Goal: Task Accomplishment & Management: Use online tool/utility

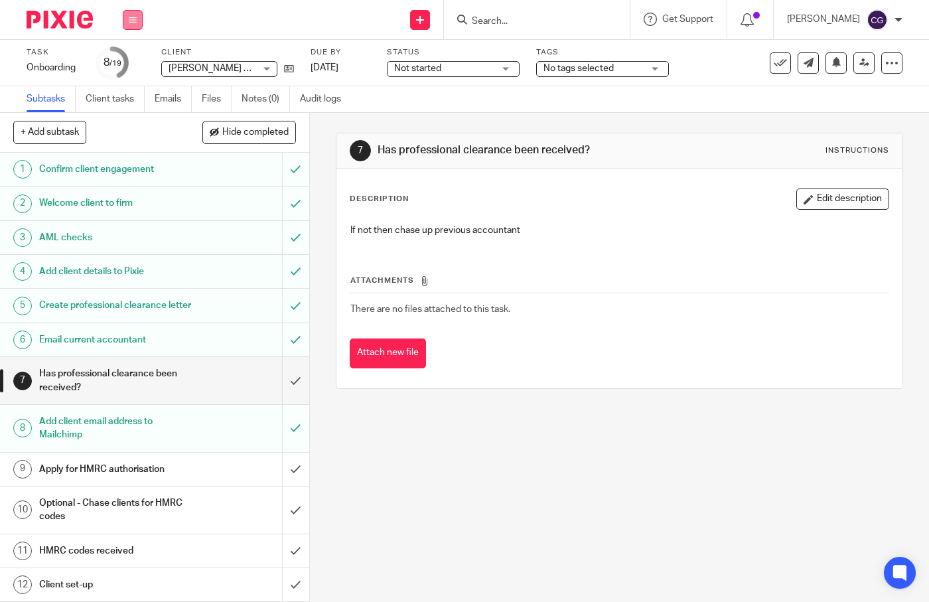
click at [140, 25] on button at bounding box center [133, 20] width 20 height 20
click at [137, 59] on link "Work" at bounding box center [126, 61] width 23 height 9
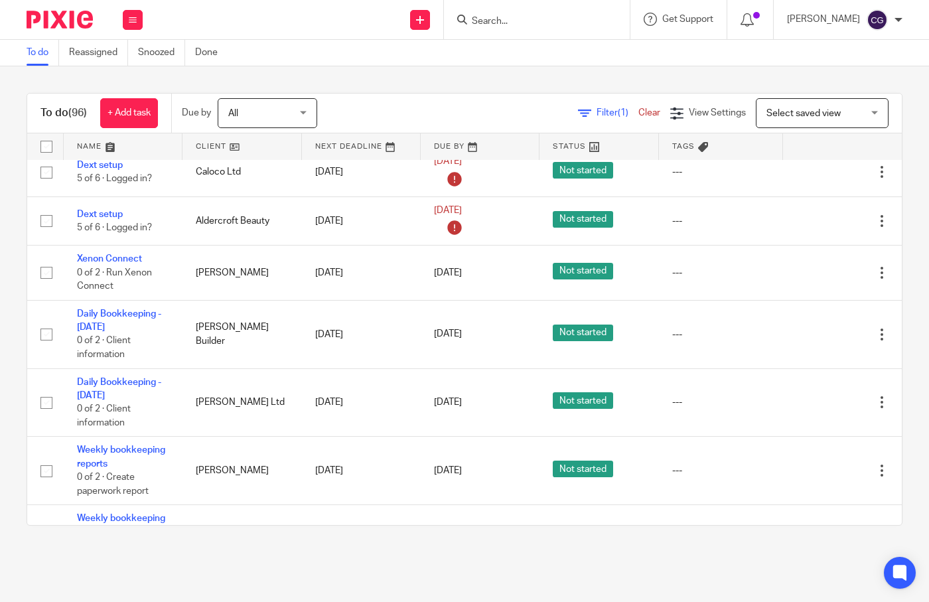
scroll to position [1629, 0]
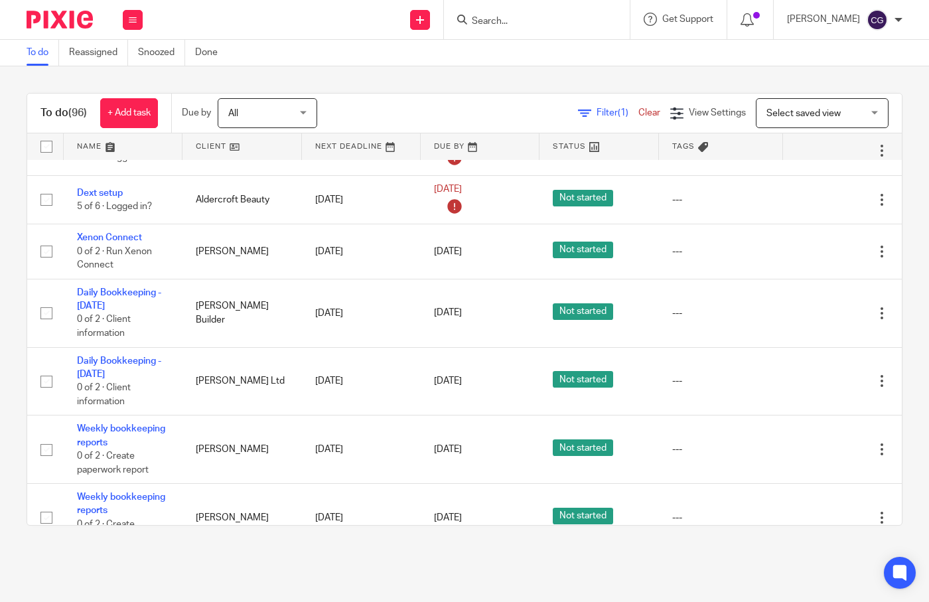
click at [94, 90] on link "Dext setup" at bounding box center [100, 85] width 46 height 9
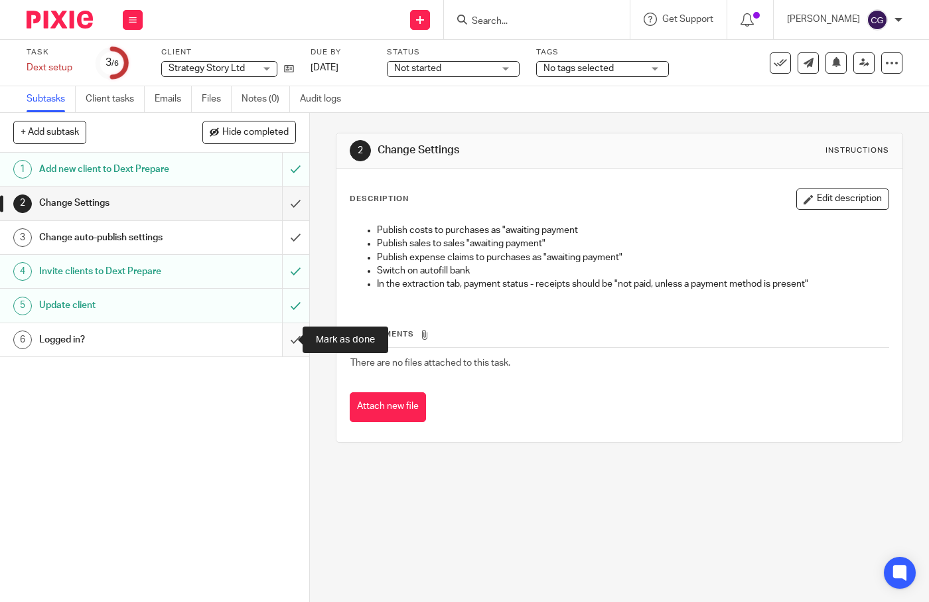
click at [281, 336] on input "submit" at bounding box center [154, 339] width 309 height 33
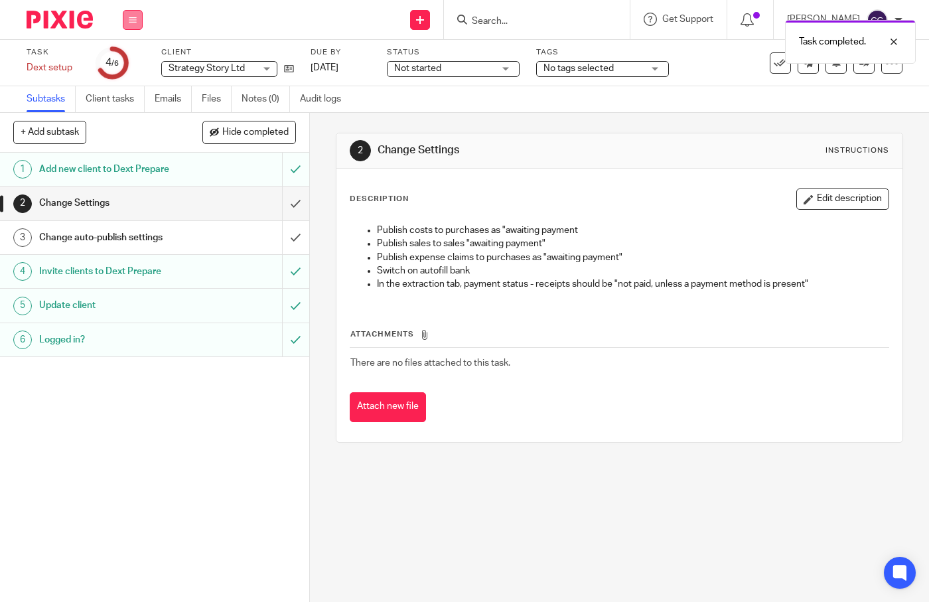
click at [127, 26] on button at bounding box center [133, 20] width 20 height 20
click at [123, 66] on link "Work" at bounding box center [126, 61] width 23 height 9
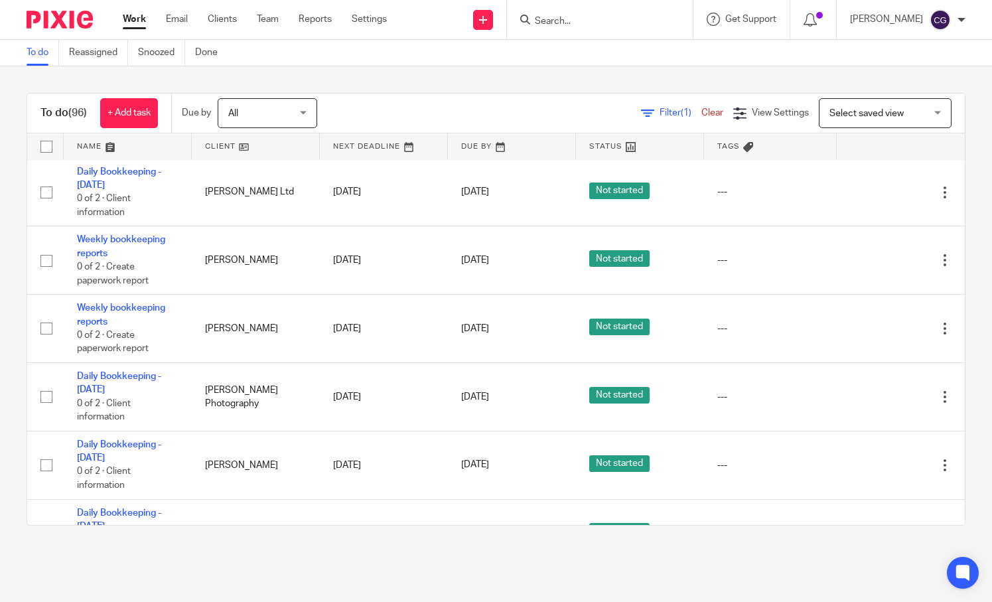
scroll to position [1509, 0]
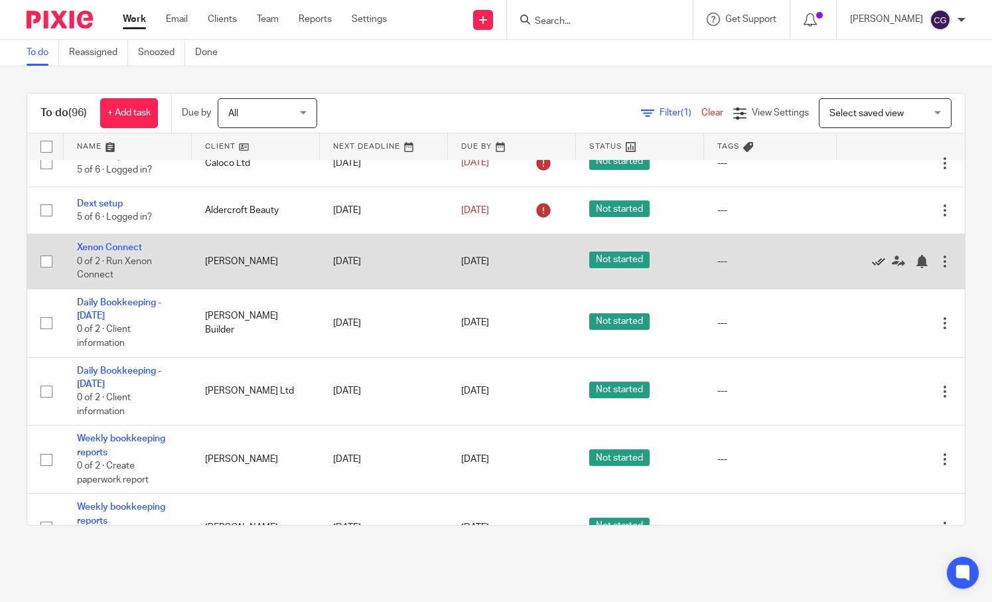
click at [872, 268] on icon at bounding box center [878, 261] width 13 height 13
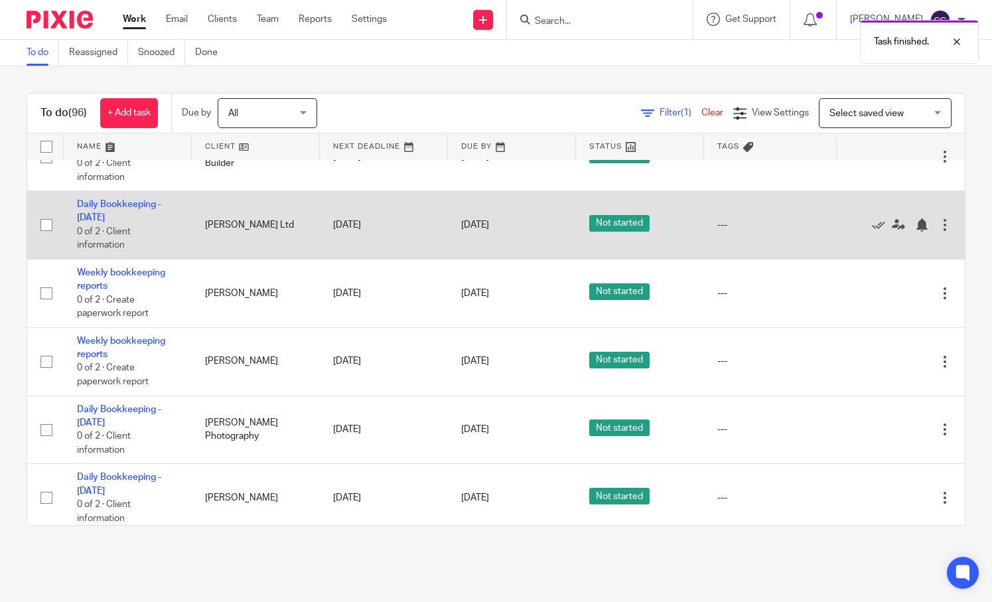
scroll to position [1623, 0]
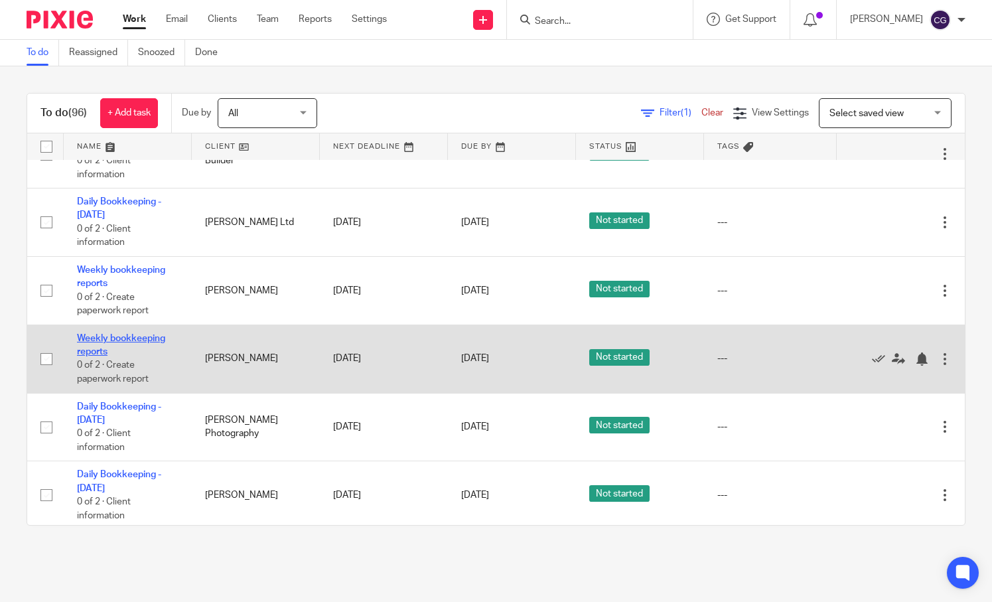
click at [103, 356] on link "Weekly bookkeeping reports" at bounding box center [121, 345] width 88 height 23
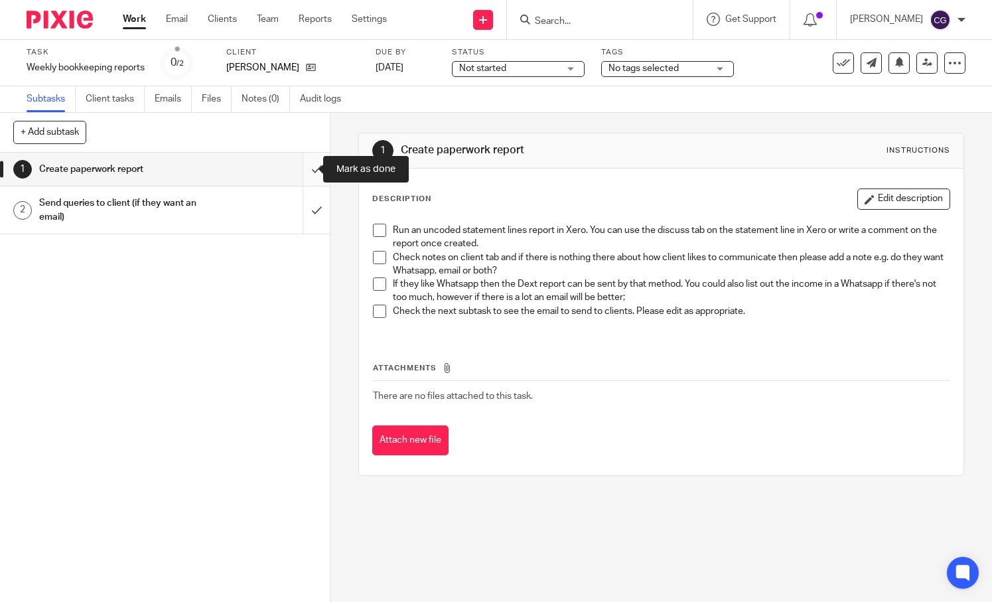
click at [308, 171] on input "submit" at bounding box center [165, 169] width 330 height 33
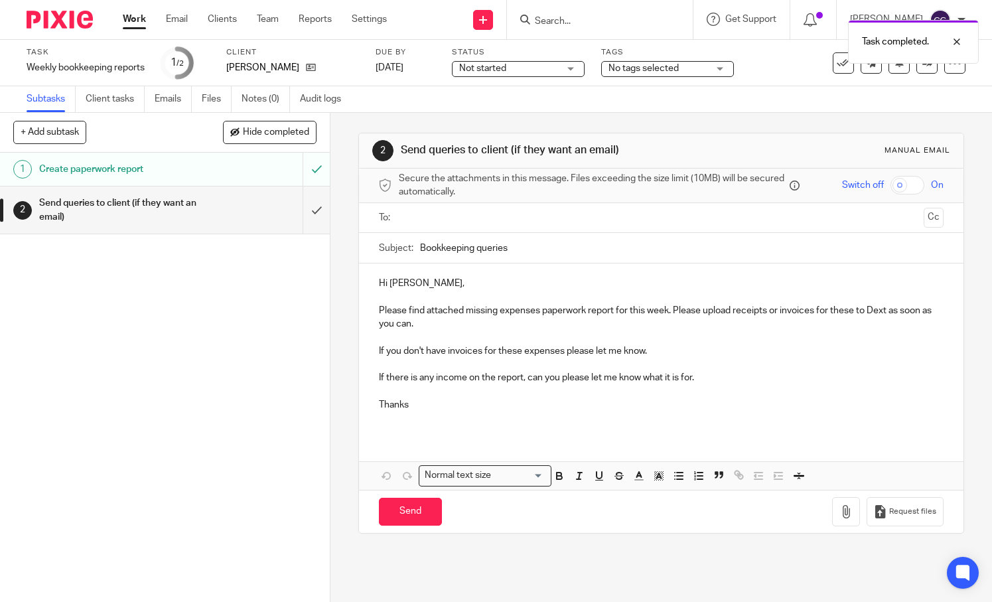
click at [439, 214] on input "text" at bounding box center [660, 217] width 515 height 15
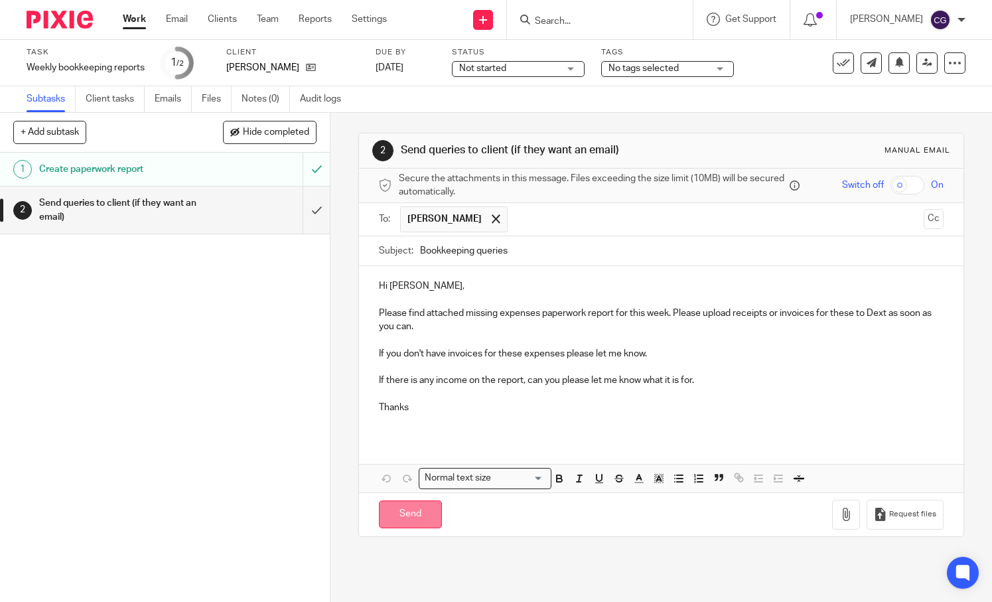
click at [399, 522] on input "Send" at bounding box center [410, 514] width 63 height 29
type input "Sent"
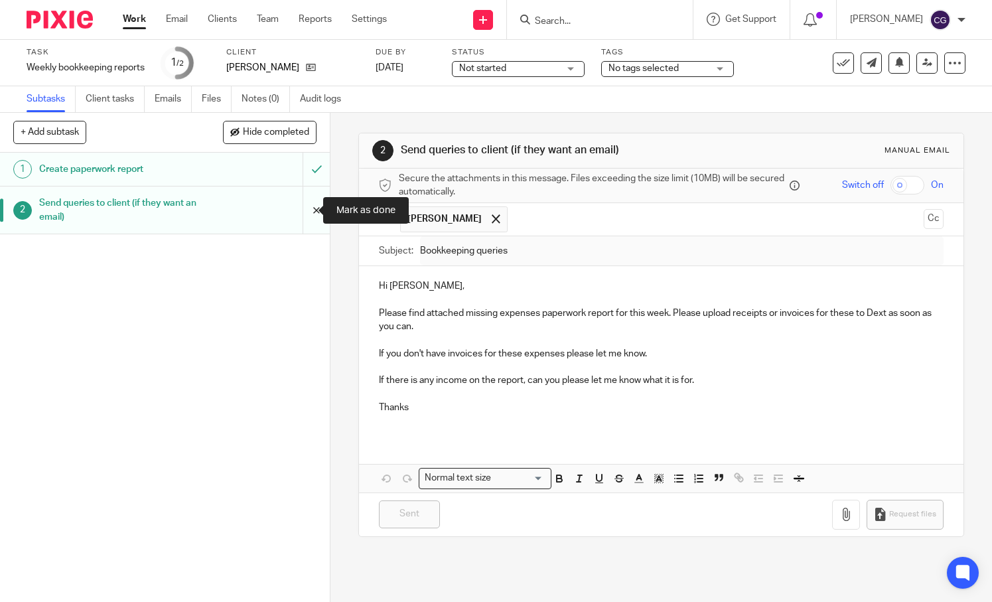
click at [306, 215] on input "submit" at bounding box center [165, 209] width 330 height 47
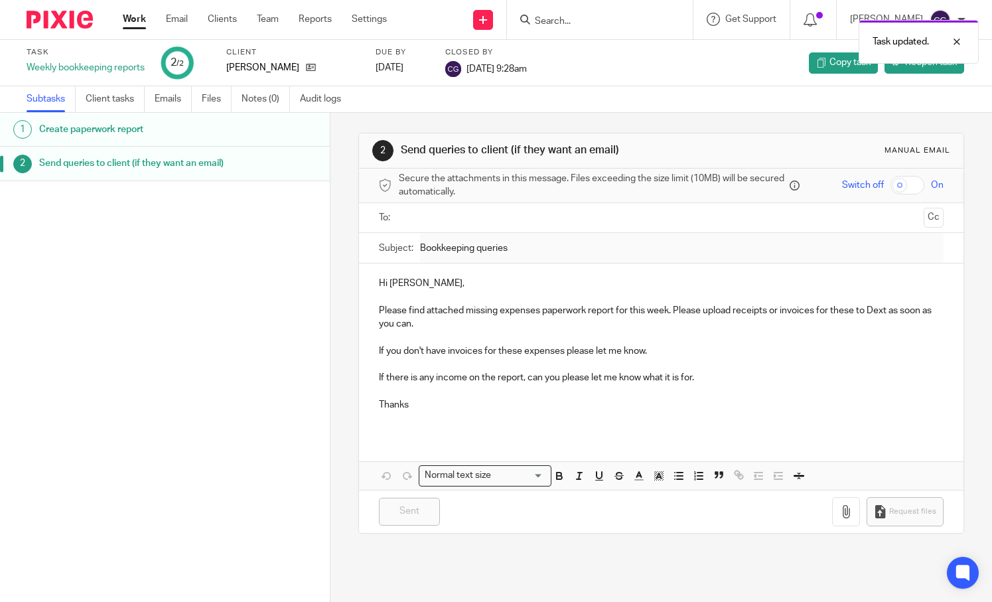
click at [275, 180] on link "2 Send queries to client (if they want an email)" at bounding box center [165, 163] width 330 height 33
click at [935, 70] on link "Reopen task" at bounding box center [924, 62] width 80 height 21
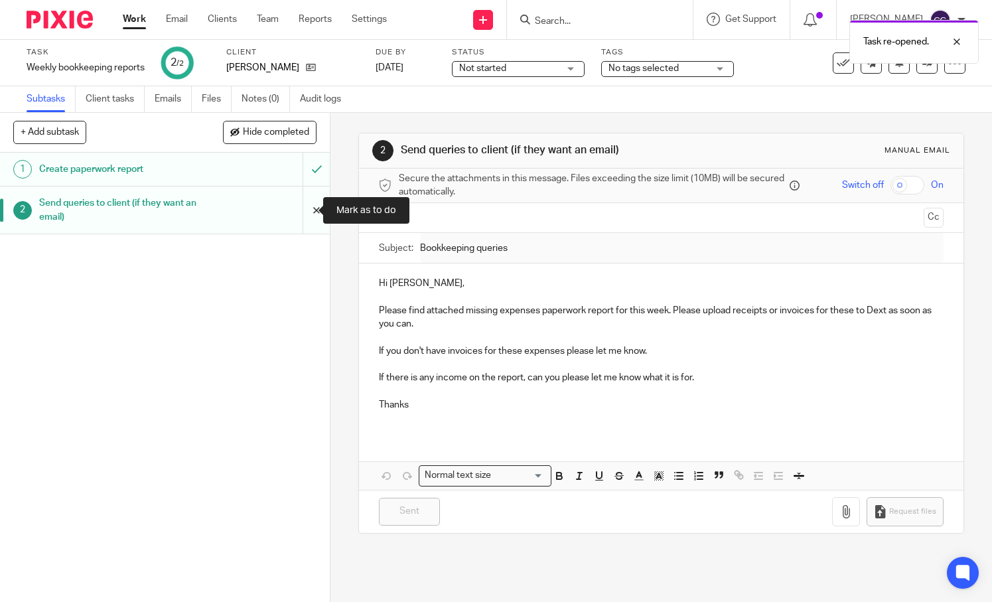
click at [310, 210] on input "submit" at bounding box center [165, 209] width 330 height 47
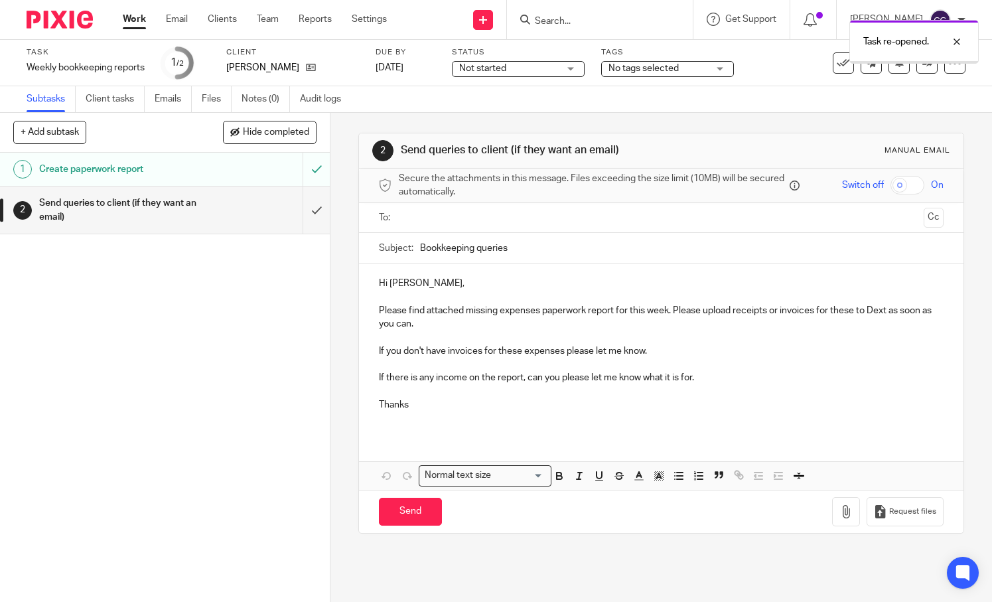
click at [421, 210] on input "text" at bounding box center [660, 217] width 515 height 15
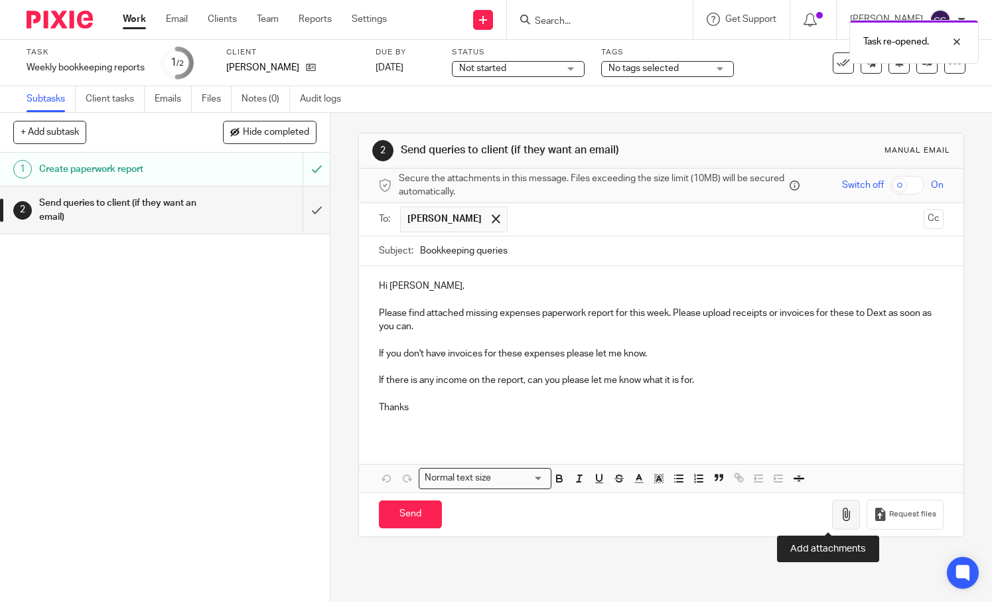
click at [839, 518] on icon "button" at bounding box center [845, 513] width 13 height 13
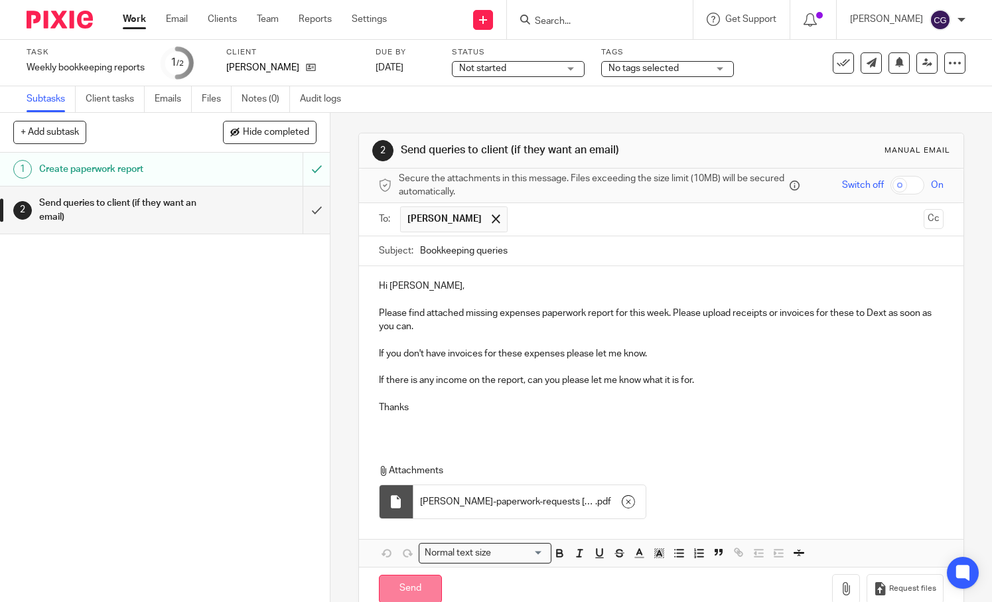
click at [408, 587] on input "Send" at bounding box center [410, 588] width 63 height 29
type input "Sent"
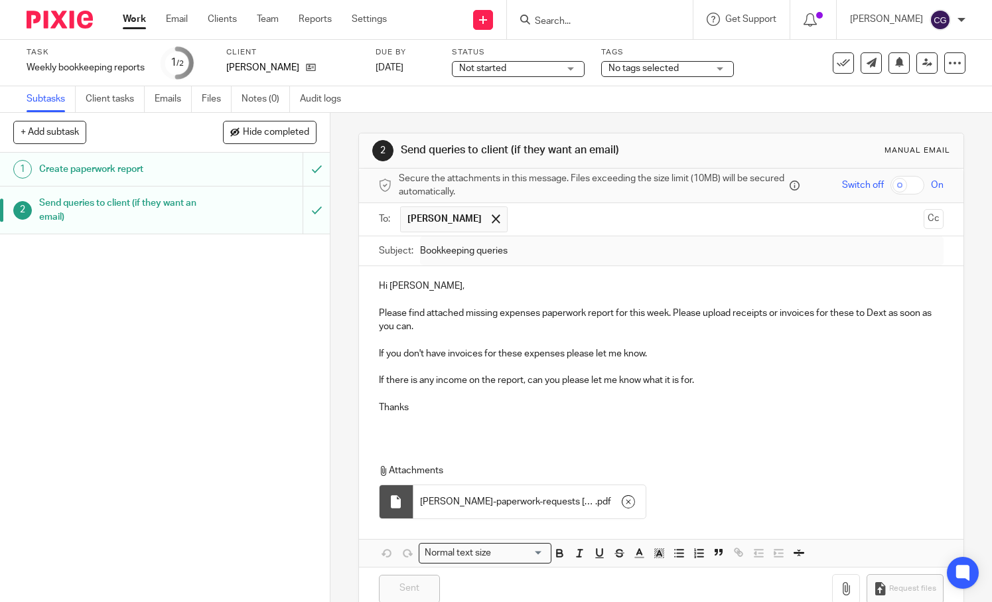
click at [130, 19] on link "Work" at bounding box center [134, 19] width 23 height 13
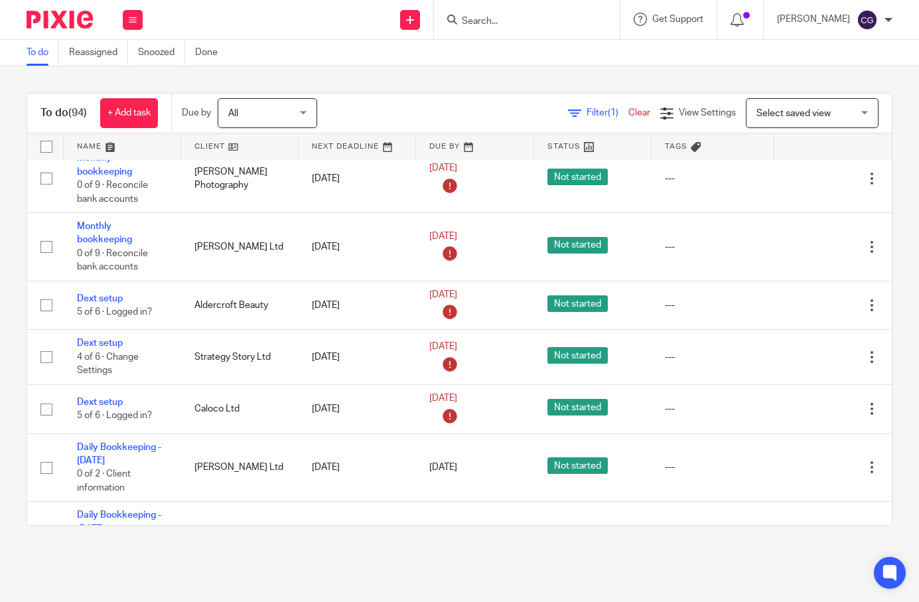
scroll to position [1714, 0]
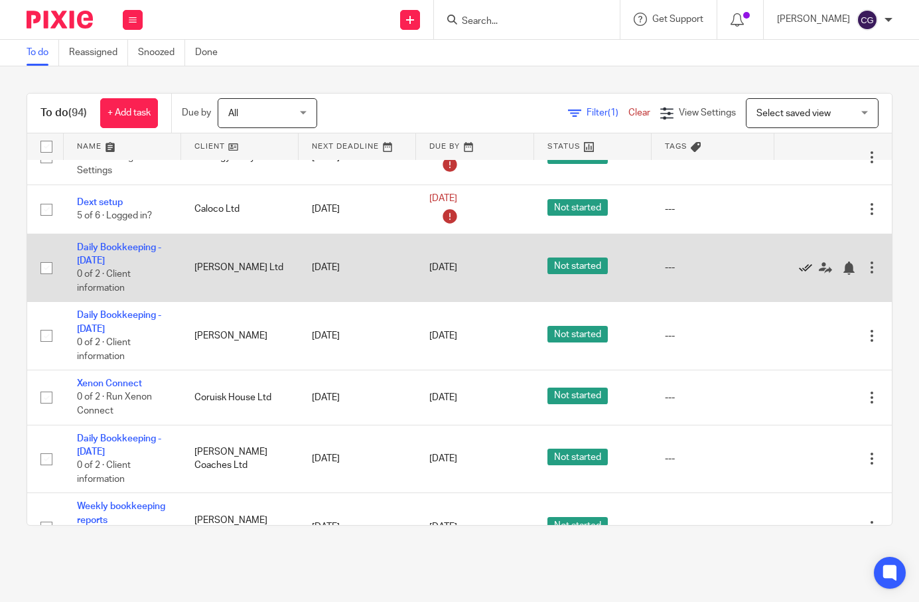
click at [799, 275] on icon at bounding box center [805, 267] width 13 height 13
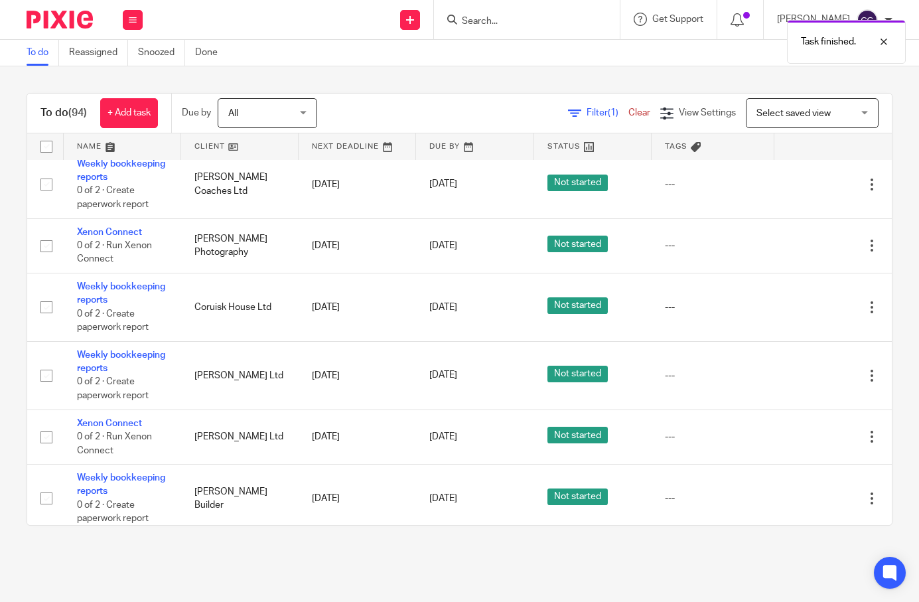
scroll to position [2114, 0]
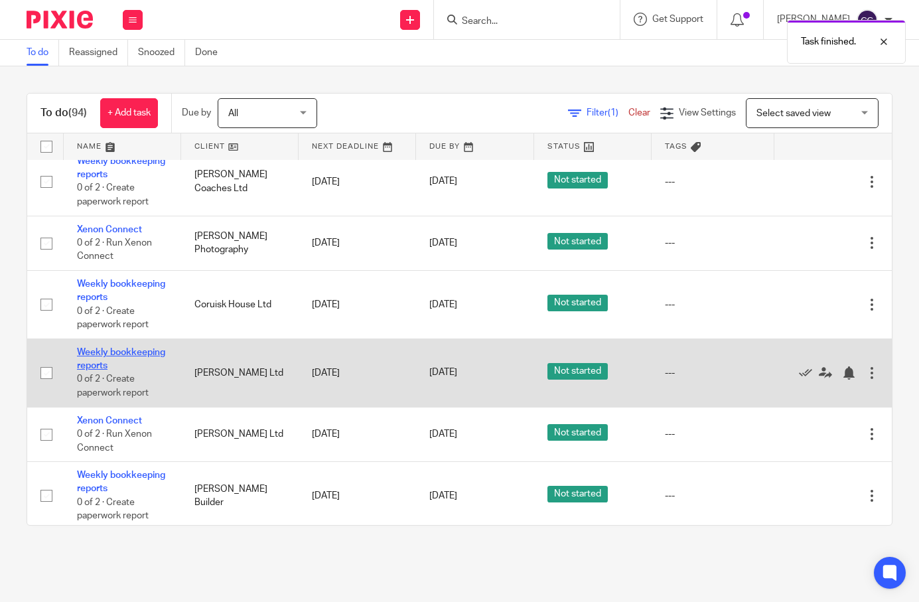
click at [115, 370] on link "Weekly bookkeeping reports" at bounding box center [121, 359] width 88 height 23
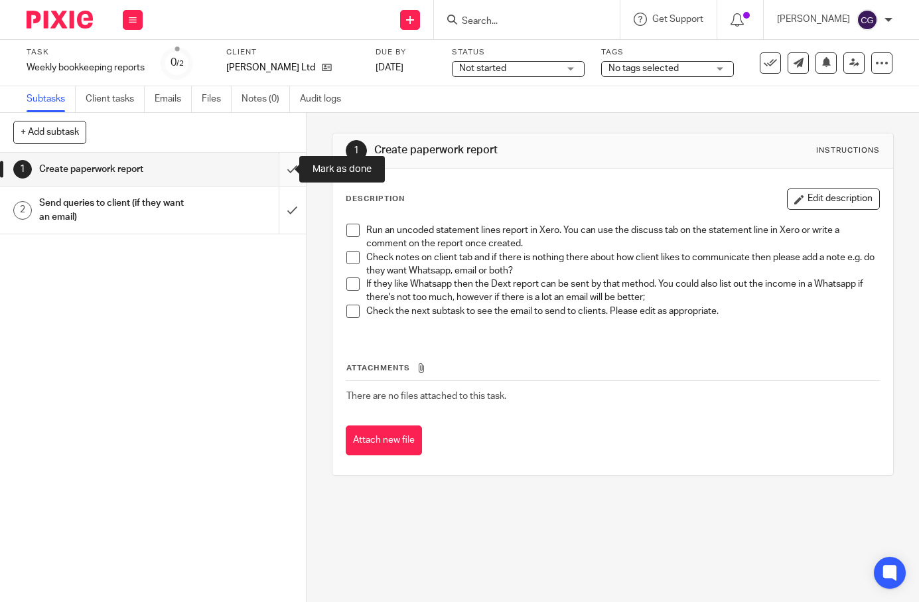
click at [280, 171] on input "submit" at bounding box center [153, 169] width 306 height 33
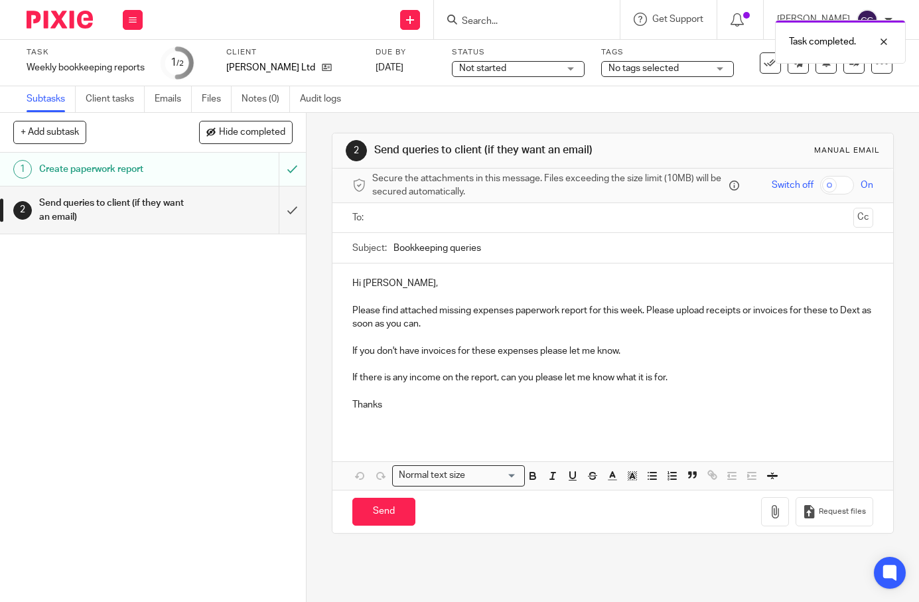
click at [397, 218] on input "text" at bounding box center [612, 217] width 470 height 15
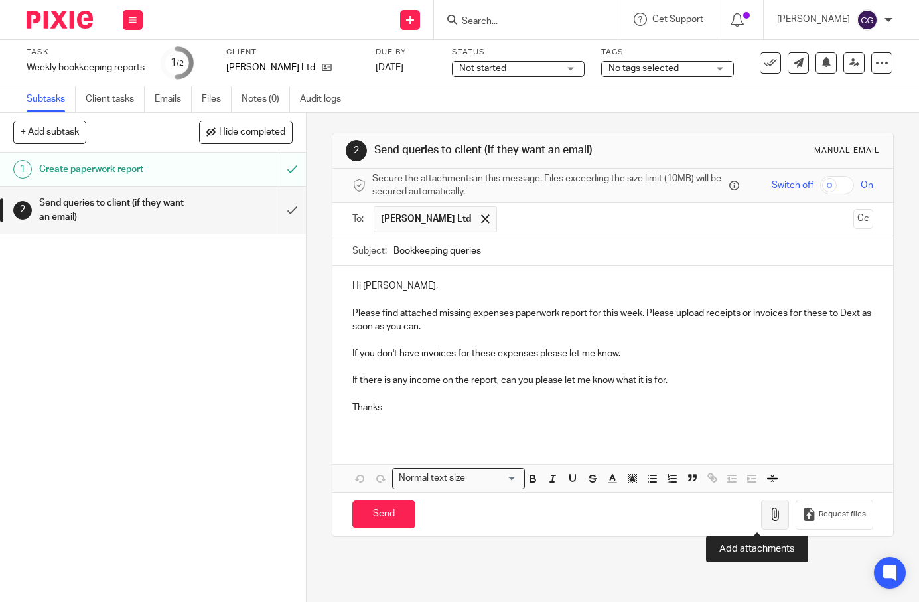
click at [767, 507] on button "button" at bounding box center [775, 514] width 28 height 30
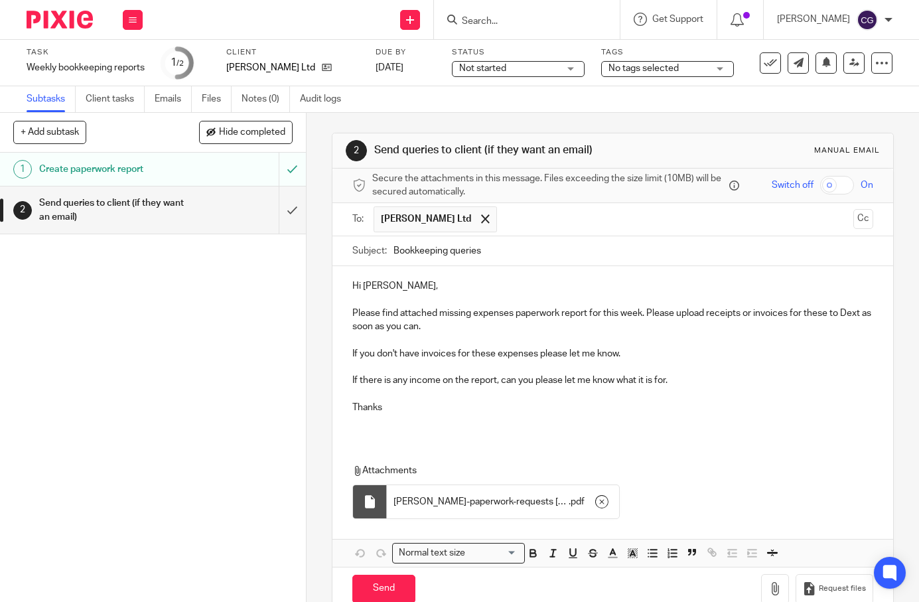
scroll to position [29, 0]
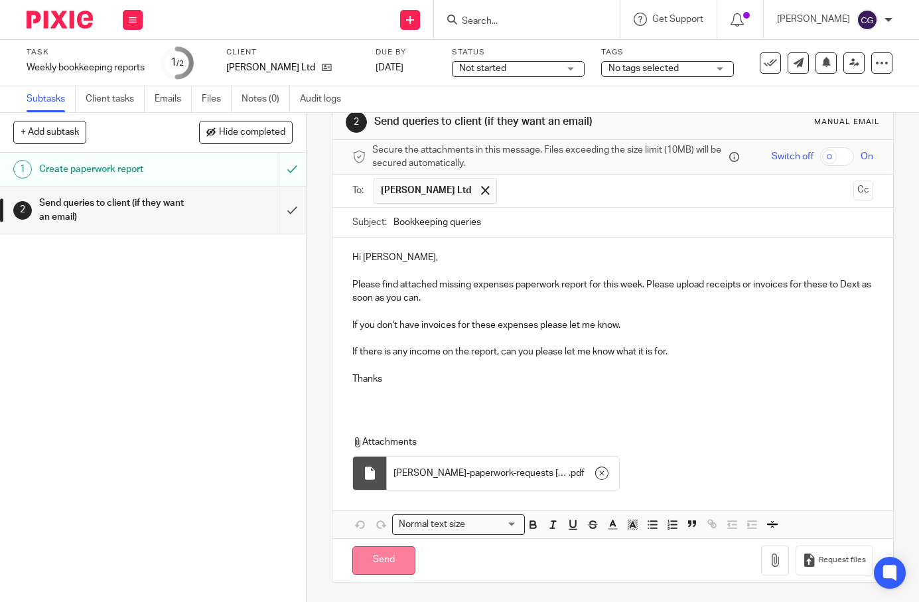
click at [397, 557] on input "Send" at bounding box center [383, 560] width 63 height 29
type input "Sent"
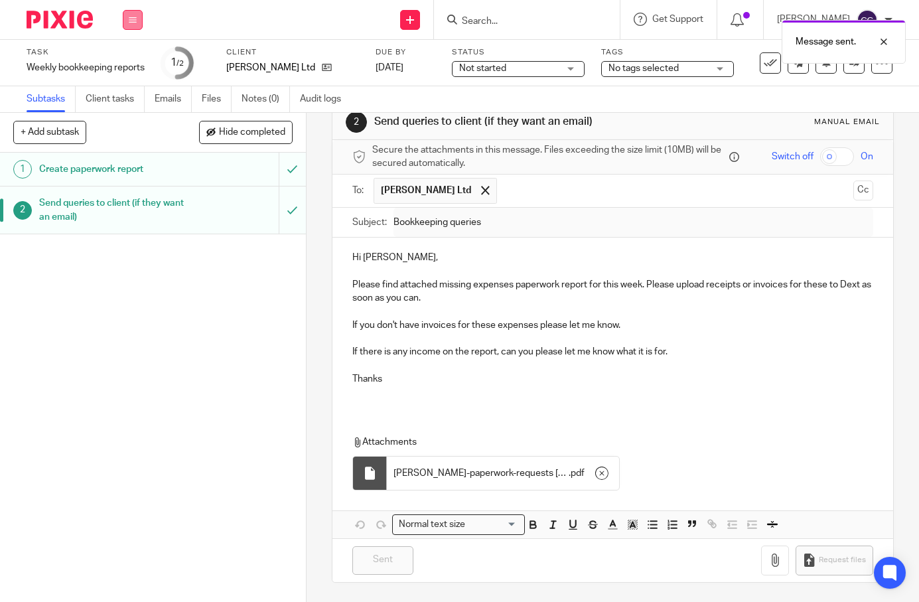
click at [135, 17] on icon at bounding box center [133, 20] width 8 height 8
click at [123, 60] on link "Work" at bounding box center [126, 61] width 23 height 9
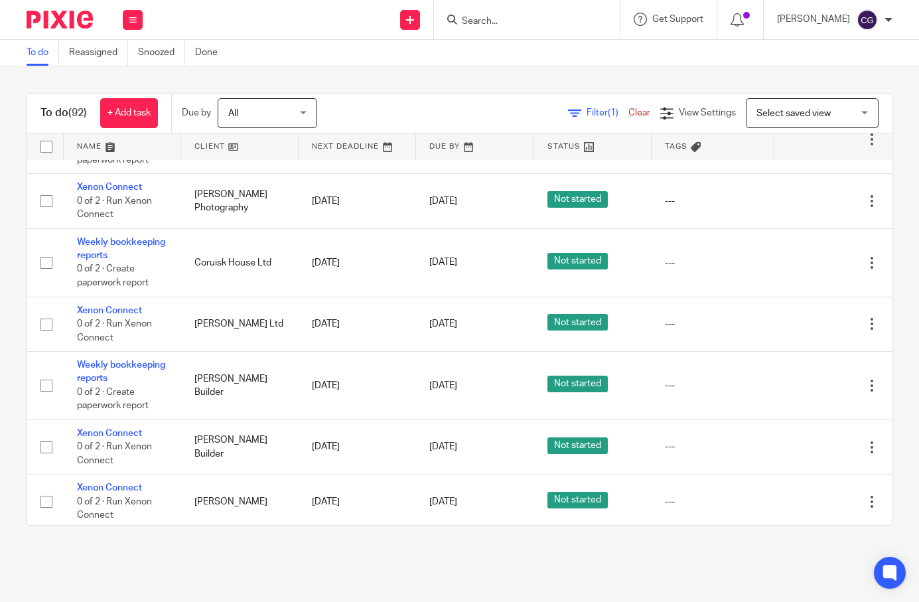
scroll to position [2226, 0]
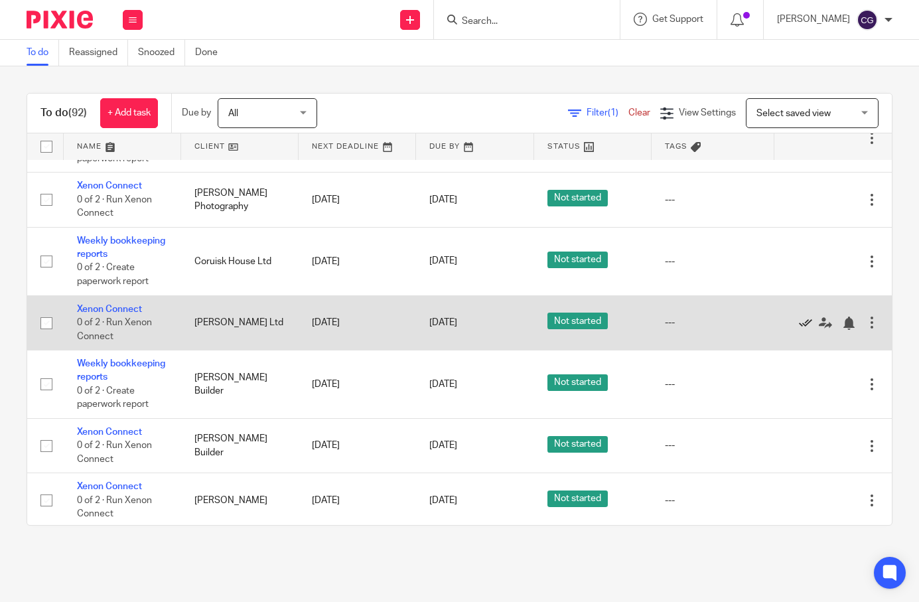
click at [799, 330] on icon at bounding box center [805, 322] width 13 height 13
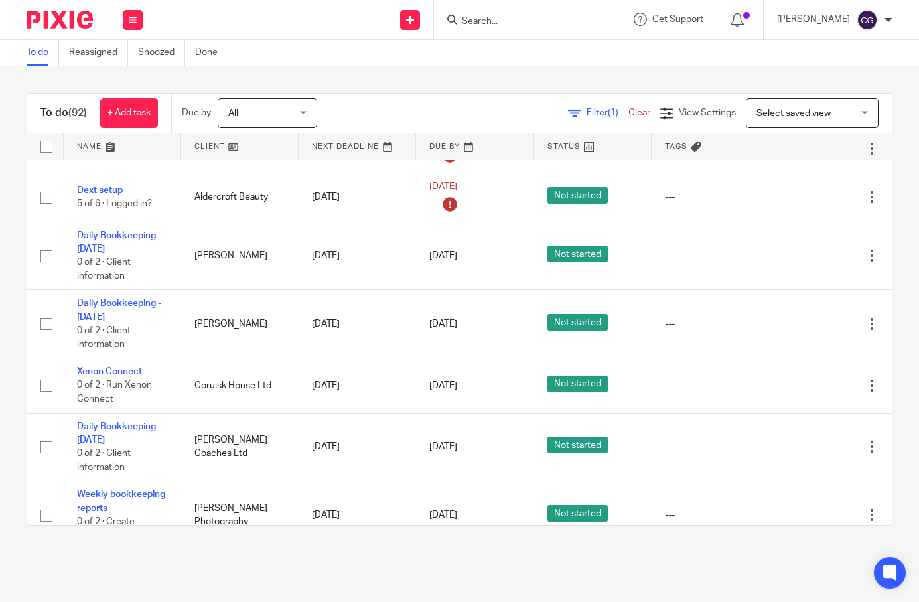
scroll to position [1724, 0]
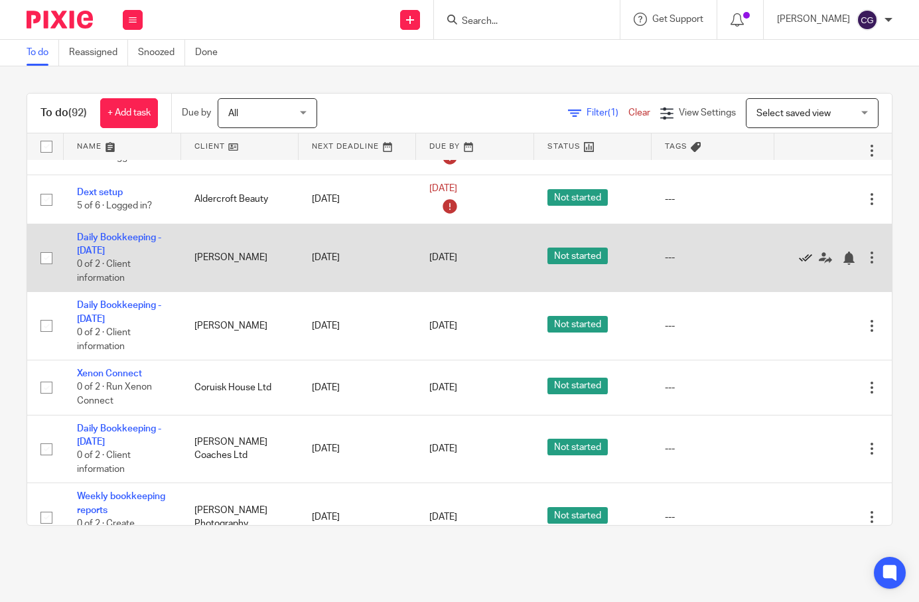
click at [799, 265] on icon at bounding box center [805, 257] width 13 height 13
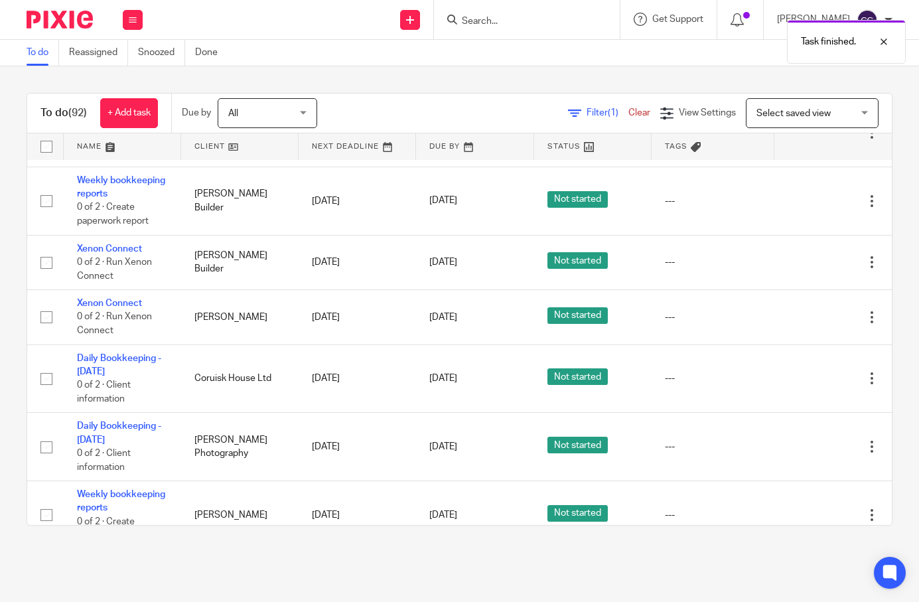
scroll to position [2306, 0]
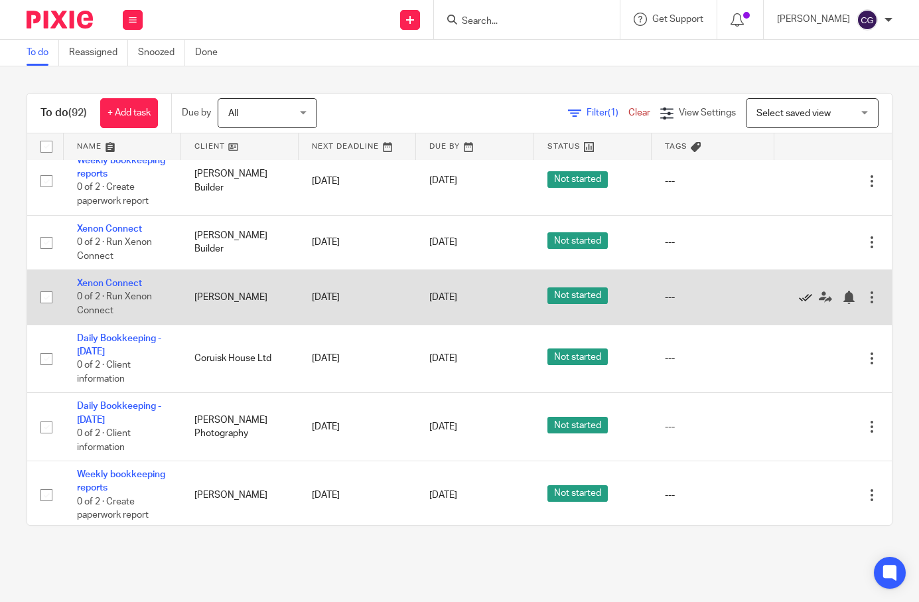
click at [799, 304] on icon at bounding box center [805, 297] width 13 height 13
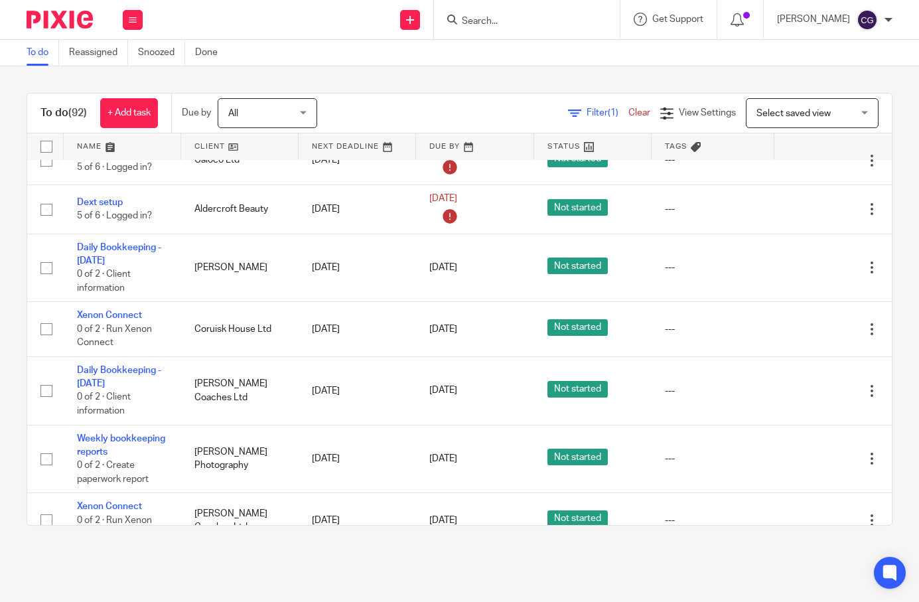
scroll to position [1706, 0]
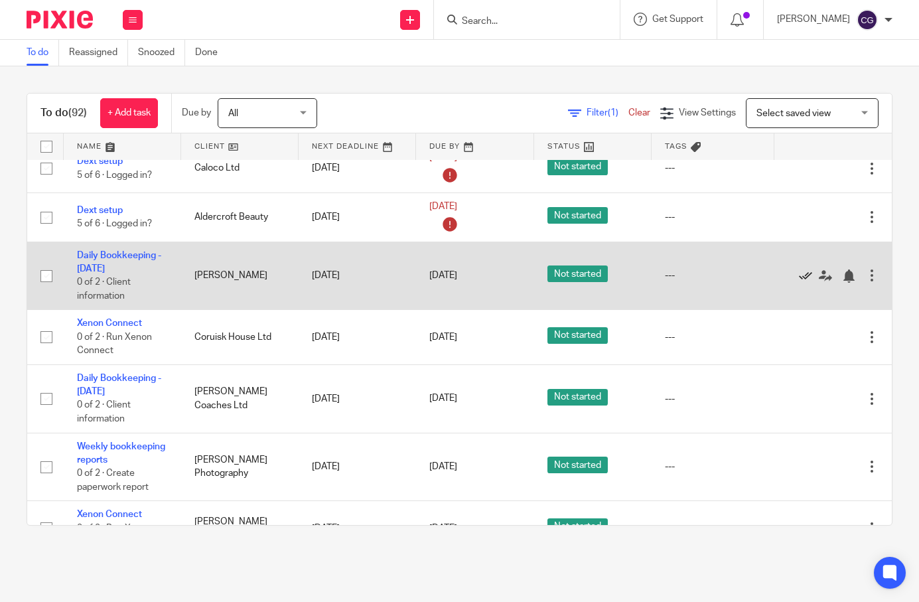
click at [799, 283] on icon at bounding box center [805, 275] width 13 height 13
